Goal: Communication & Community: Answer question/provide support

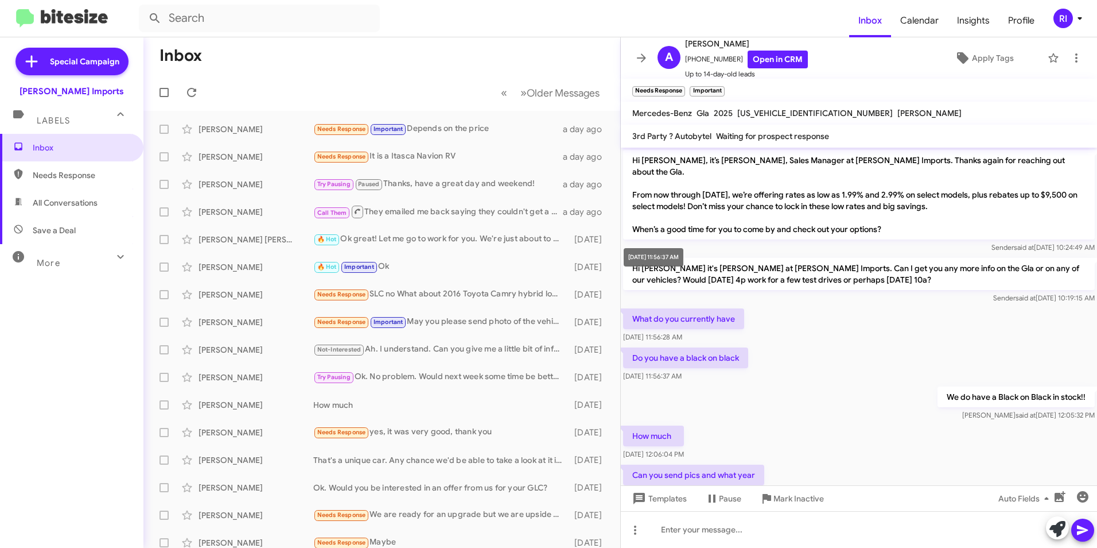
scroll to position [86, 0]
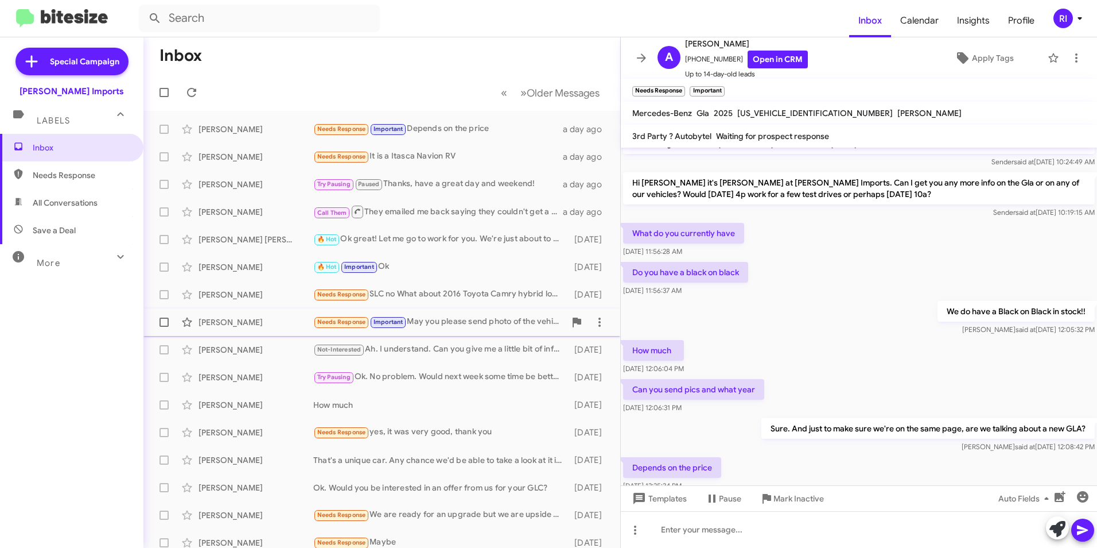
click at [460, 325] on div "Needs Response Important May you please send photo of the vehicle please." at bounding box center [439, 321] width 252 height 13
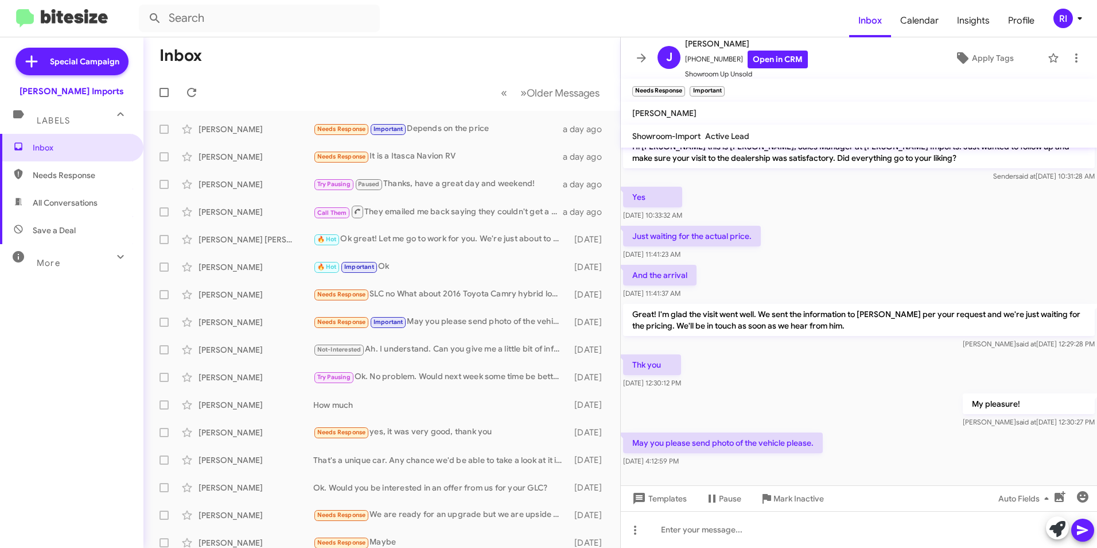
scroll to position [21, 0]
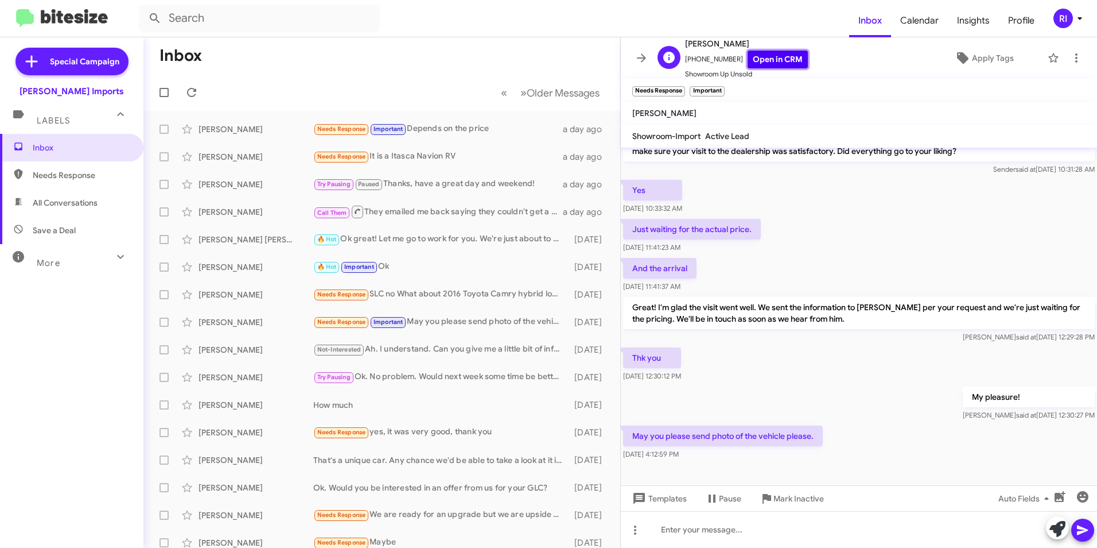
click at [758, 59] on link "Open in CRM" at bounding box center [778, 60] width 60 height 18
click at [1064, 500] on icon "button" at bounding box center [1060, 497] width 14 height 14
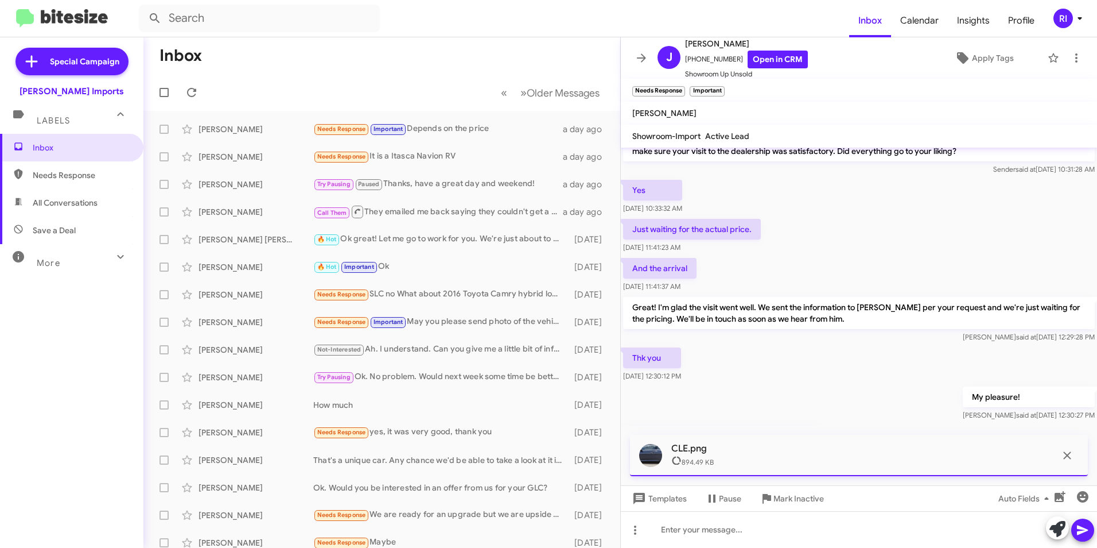
click at [1085, 529] on icon at bounding box center [1083, 530] width 14 height 14
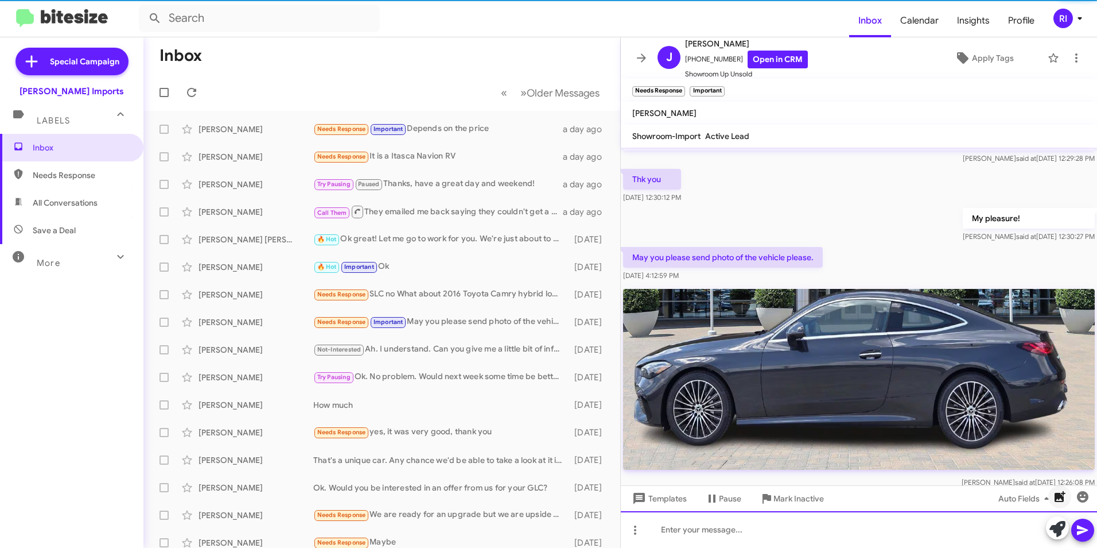
scroll to position [230, 0]
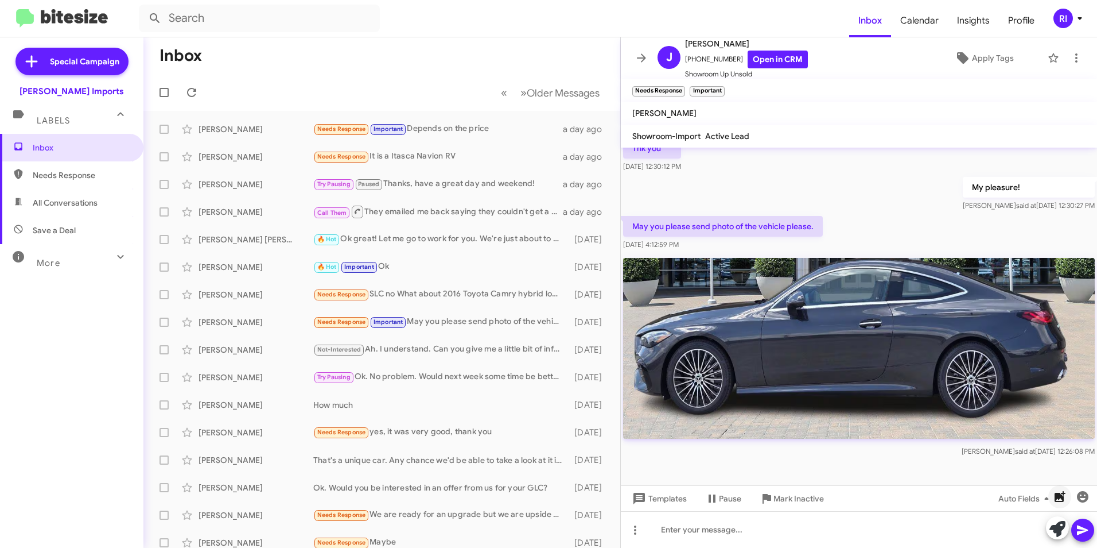
click at [1060, 493] on icon "button" at bounding box center [1060, 496] width 11 height 11
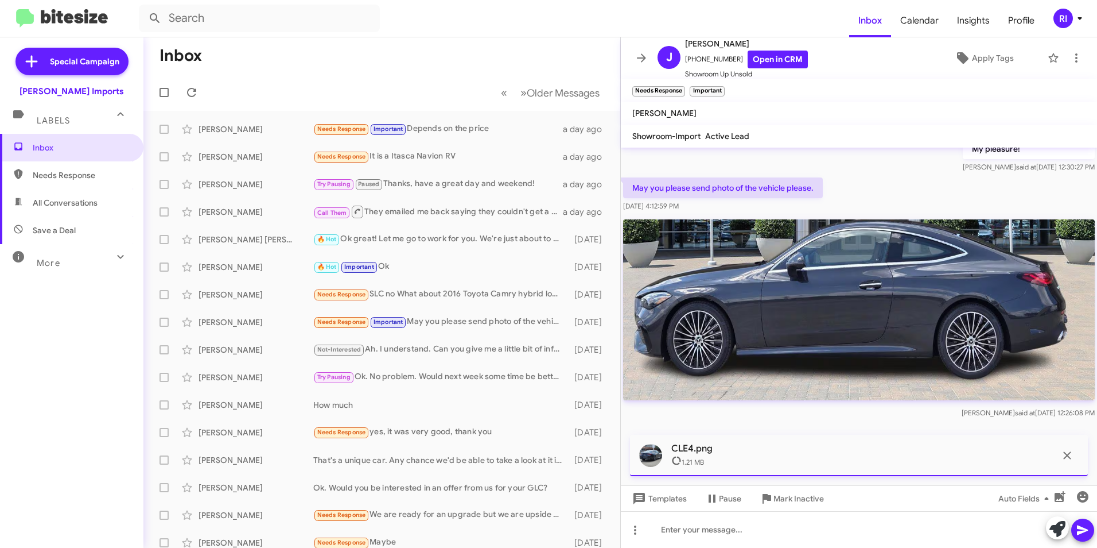
scroll to position [290, 0]
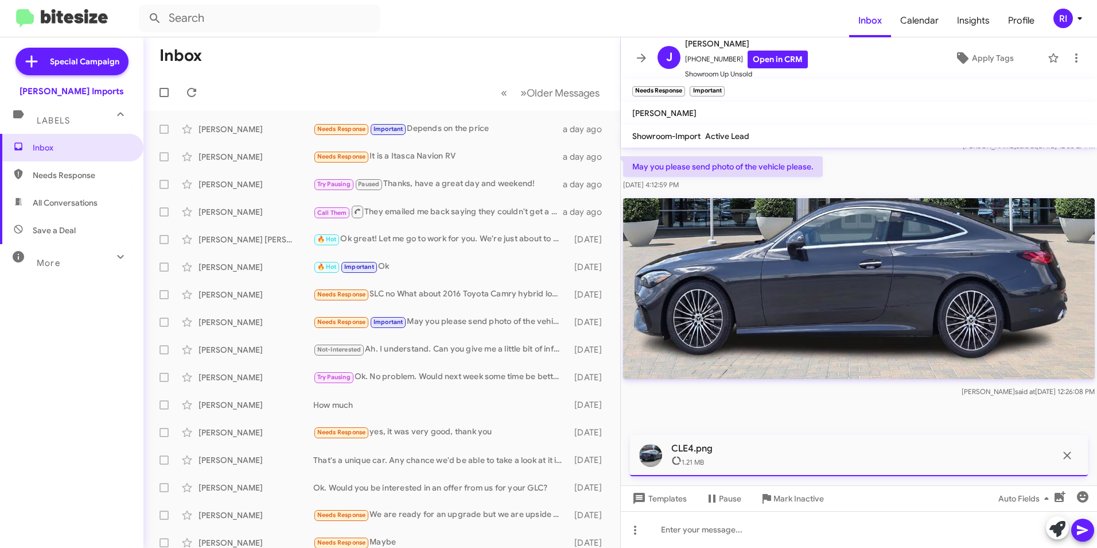
click at [1085, 525] on icon at bounding box center [1083, 530] width 14 height 14
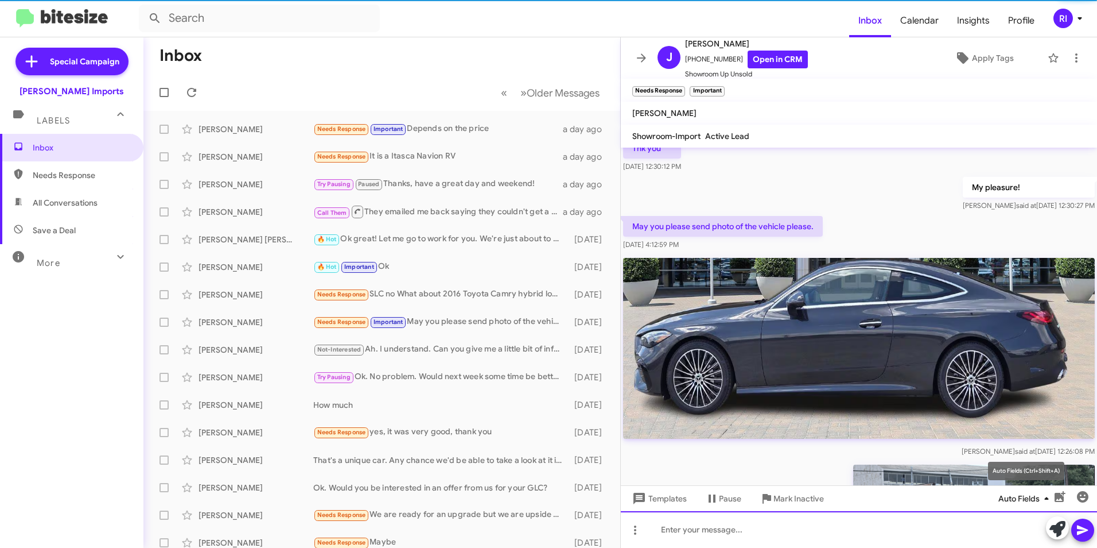
scroll to position [0, 0]
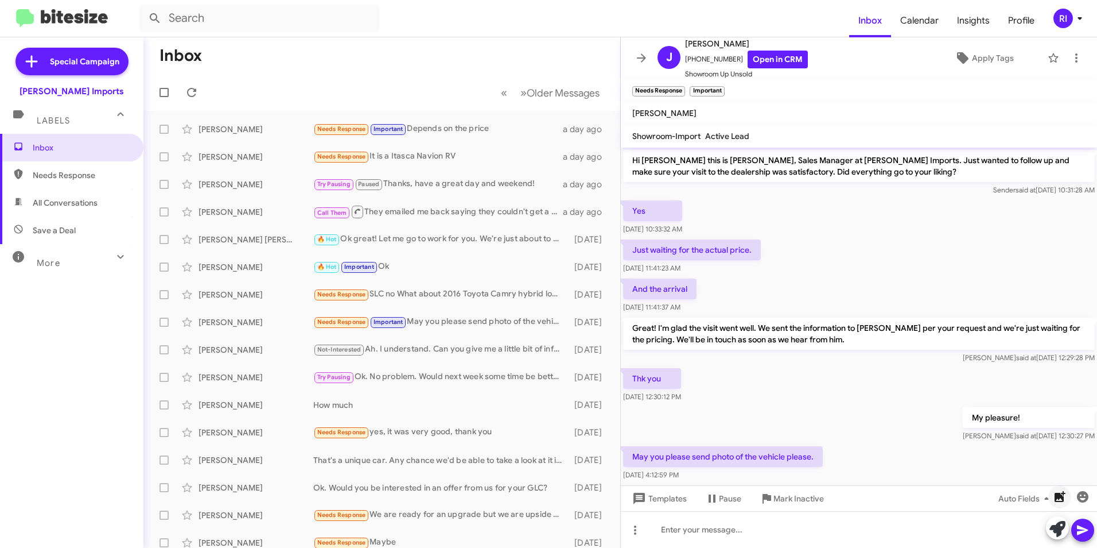
click at [1059, 491] on icon "button" at bounding box center [1060, 497] width 14 height 14
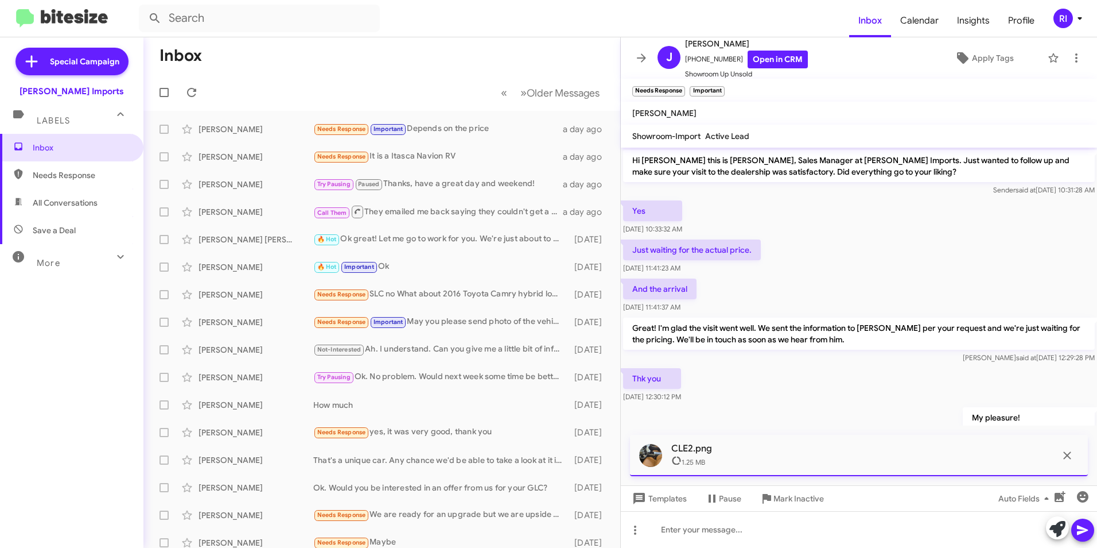
click at [1084, 529] on icon at bounding box center [1082, 530] width 11 height 10
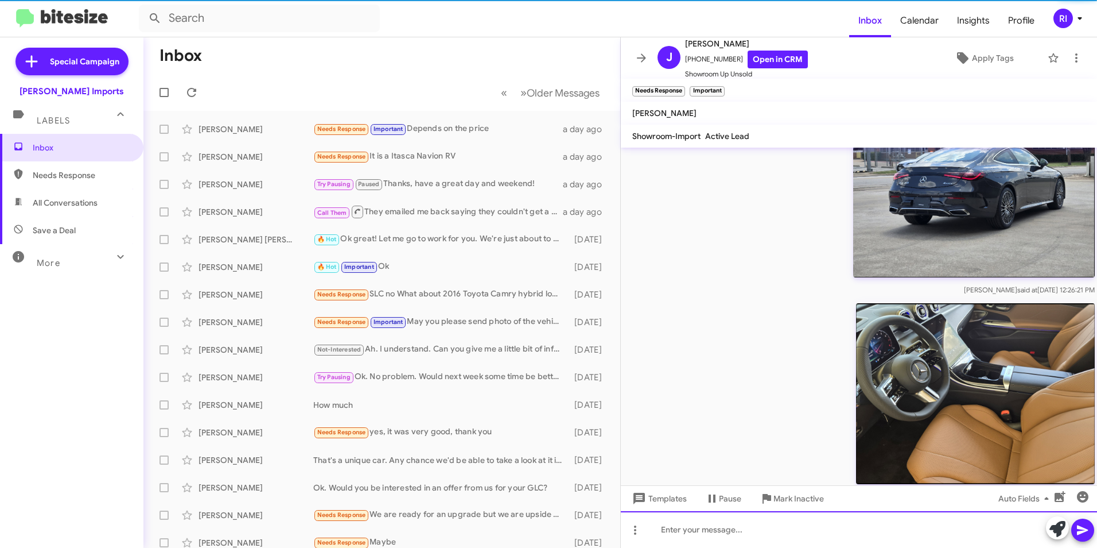
scroll to position [649, 0]
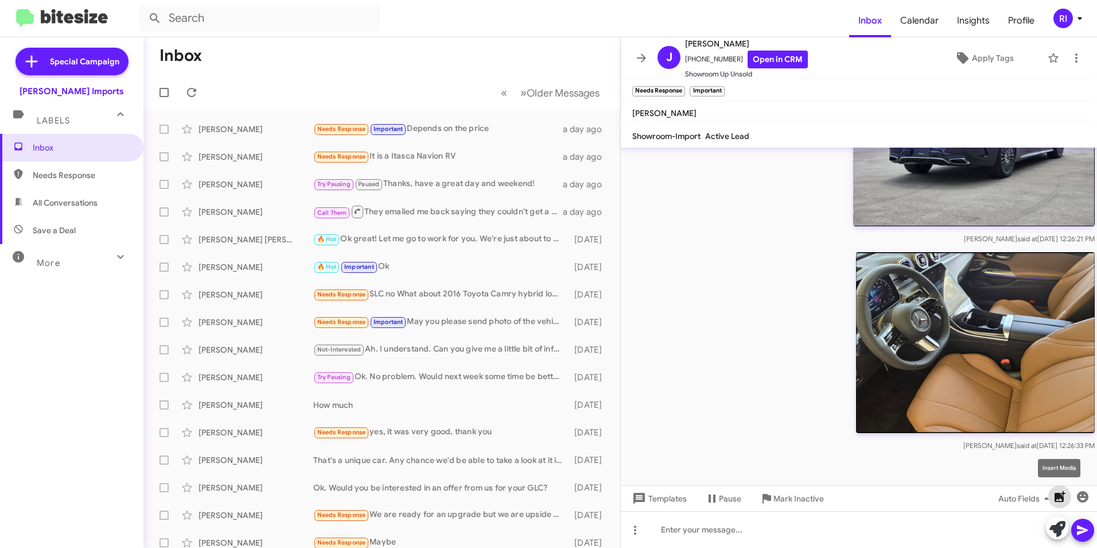
click at [1060, 497] on icon "button" at bounding box center [1060, 496] width 11 height 11
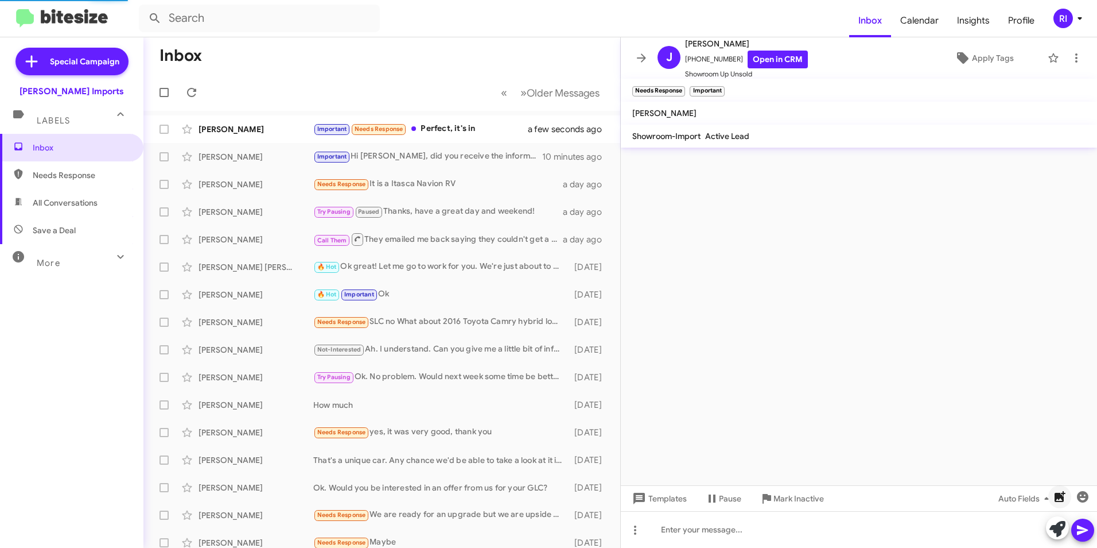
scroll to position [0, 0]
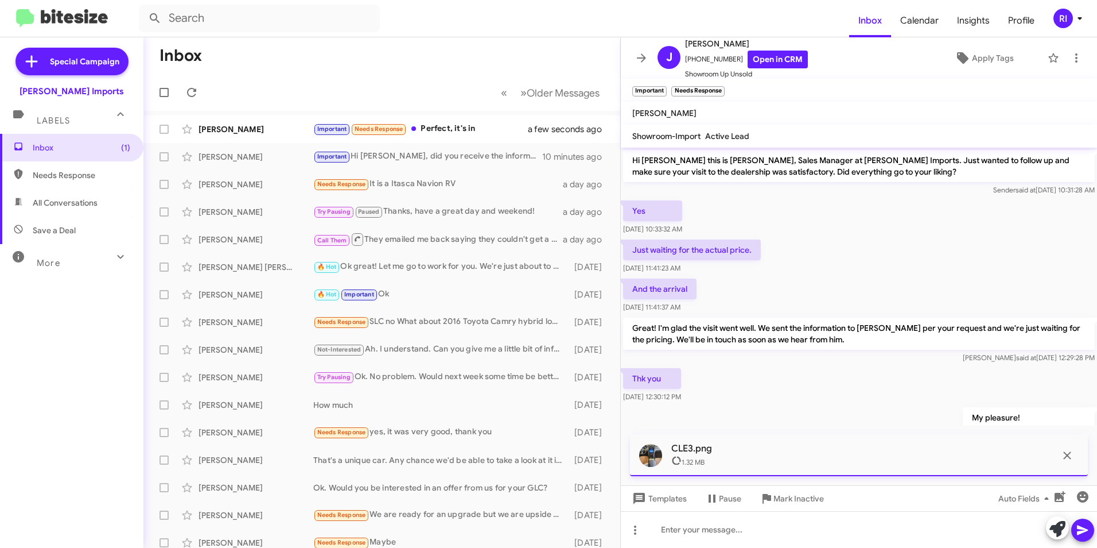
click at [1083, 529] on icon at bounding box center [1082, 530] width 11 height 10
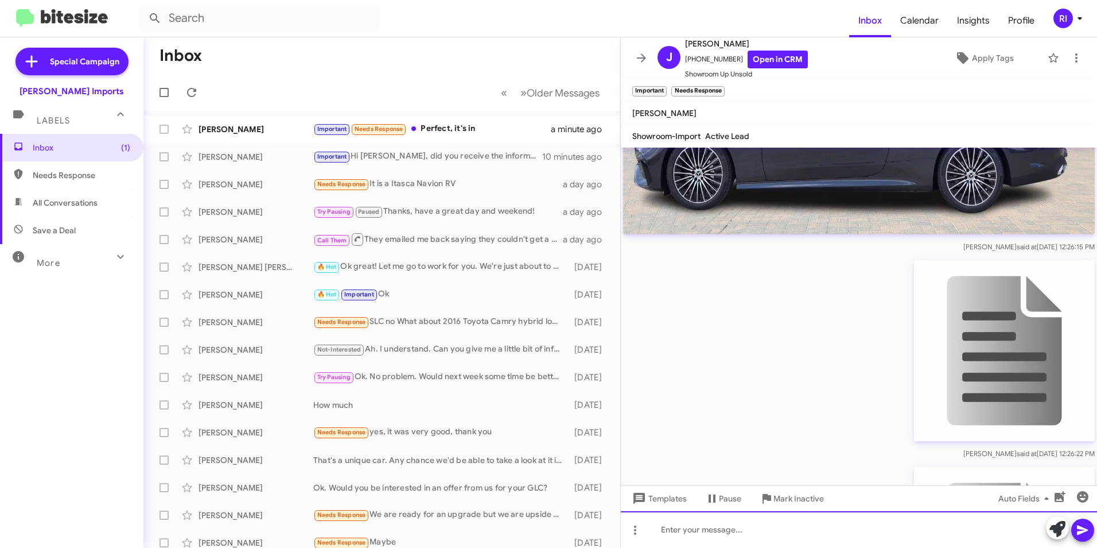
scroll to position [499, 0]
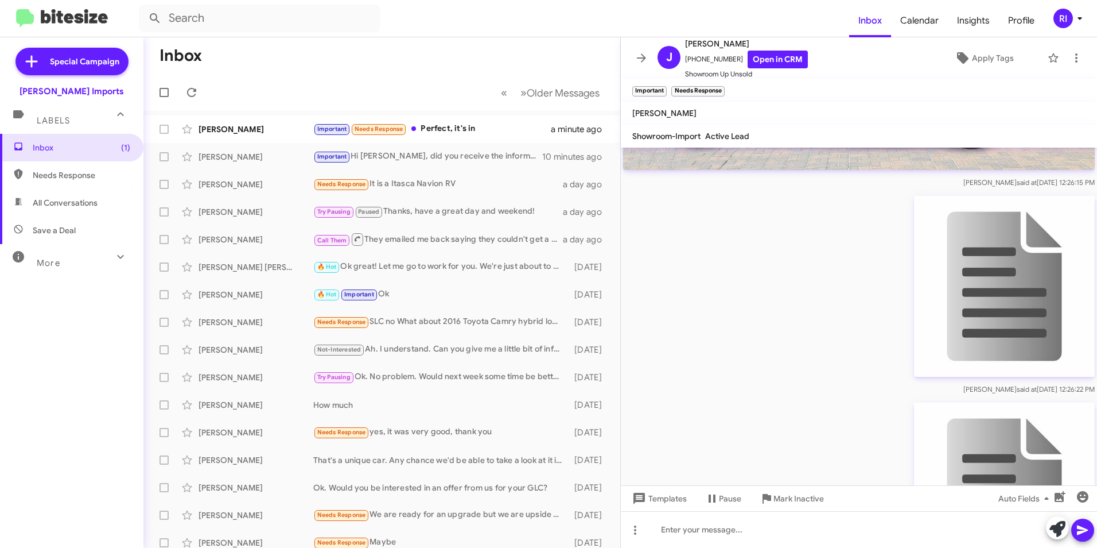
click at [953, 321] on img at bounding box center [1004, 286] width 181 height 181
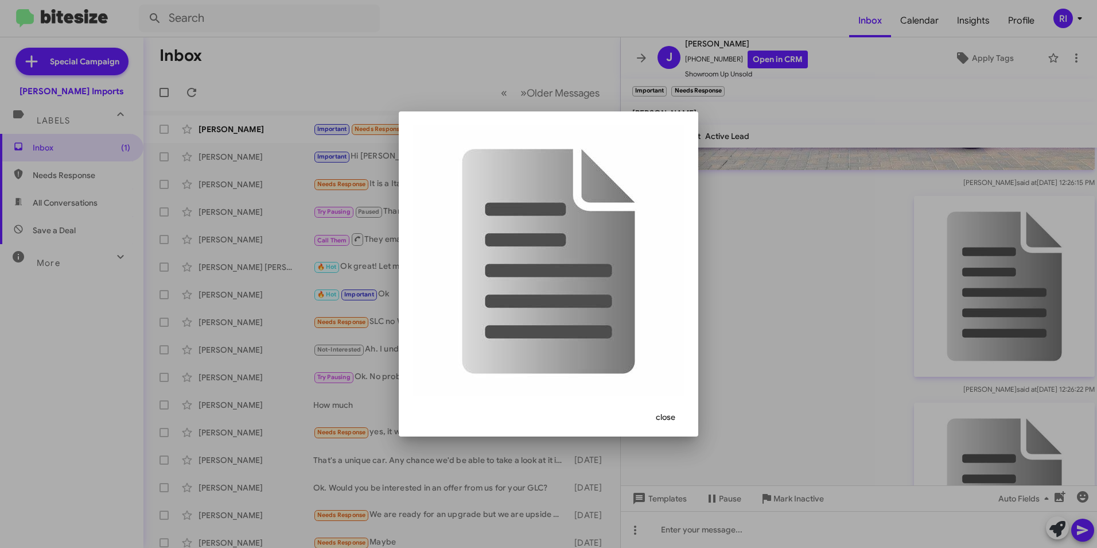
click at [657, 410] on span "close" at bounding box center [666, 416] width 20 height 21
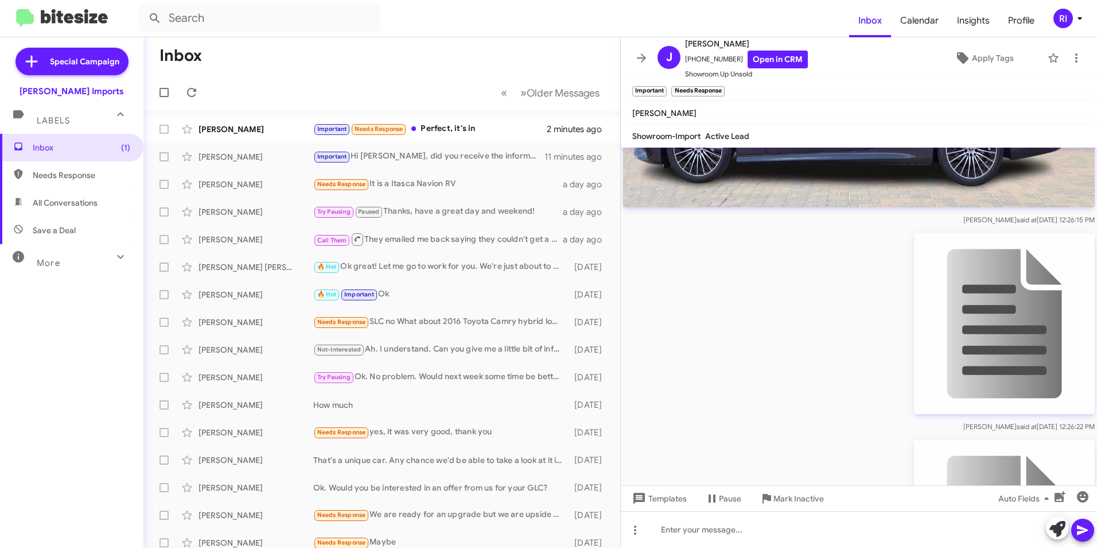
scroll to position [441, 0]
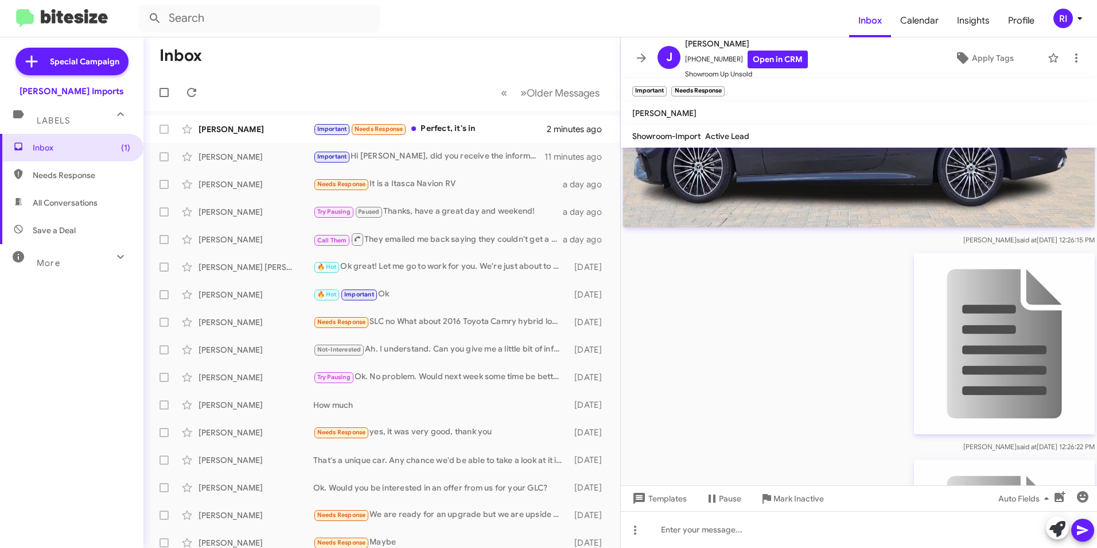
click at [1027, 330] on img at bounding box center [1004, 343] width 181 height 181
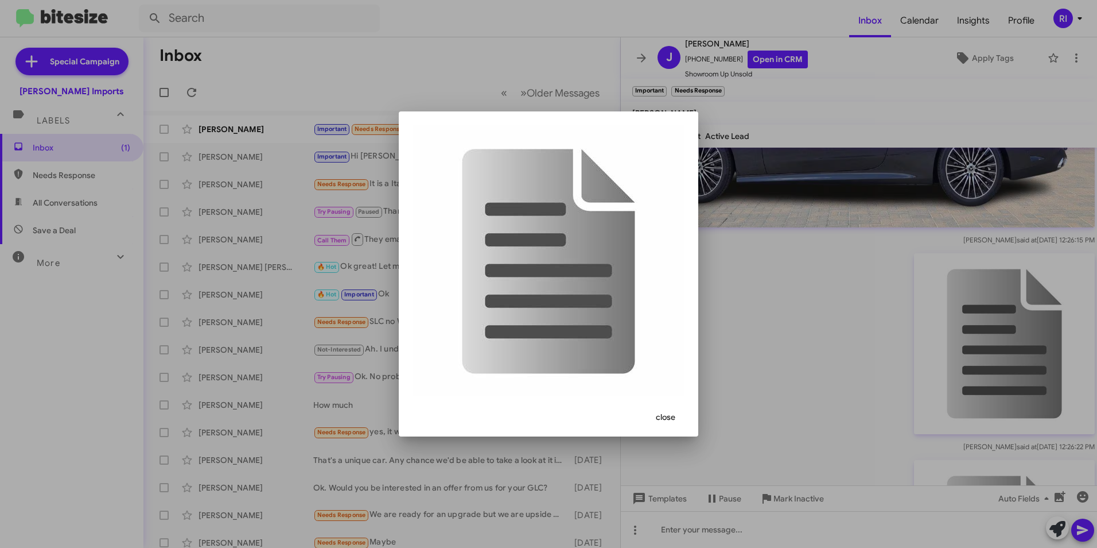
click at [671, 410] on span "close" at bounding box center [666, 416] width 20 height 21
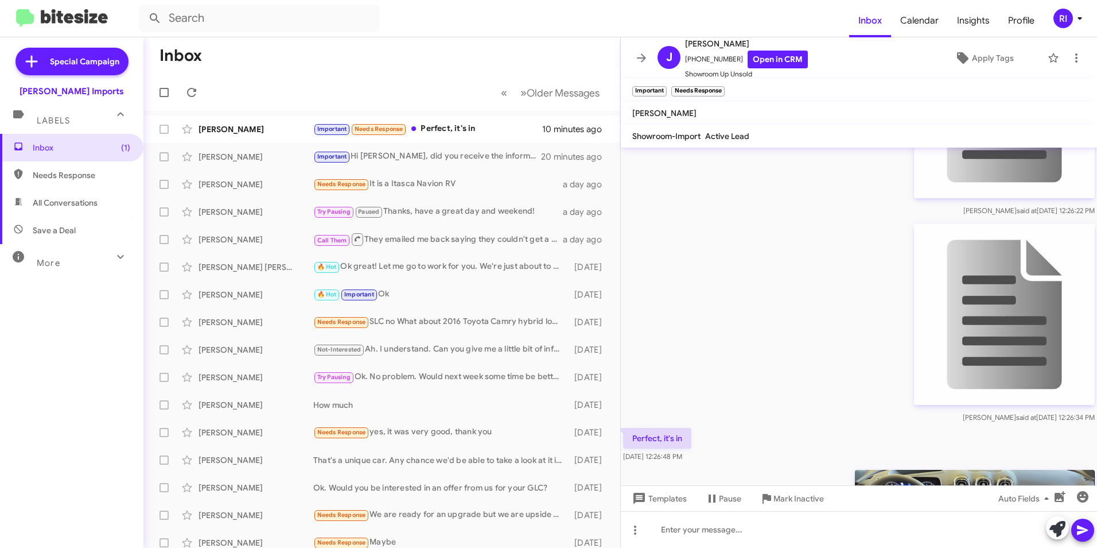
scroll to position [900, 0]
